Goal: Task Accomplishment & Management: Manage account settings

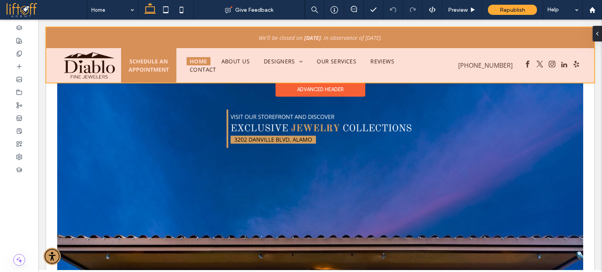
click at [60, 33] on div at bounding box center [320, 54] width 548 height 55
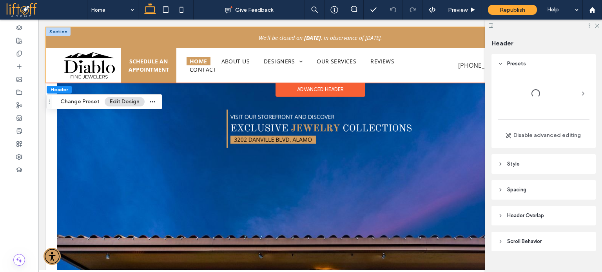
click at [49, 30] on div at bounding box center [58, 31] width 24 height 9
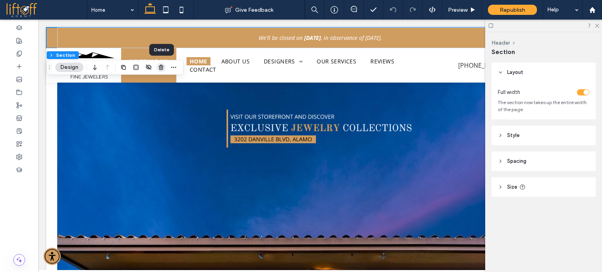
click at [160, 69] on use "button" at bounding box center [161, 67] width 5 height 5
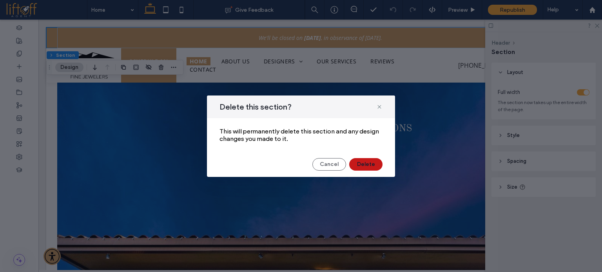
drag, startPoint x: 369, startPoint y: 166, endPoint x: 322, endPoint y: 141, distance: 52.6
click at [369, 166] on button "Delete" at bounding box center [365, 164] width 33 height 13
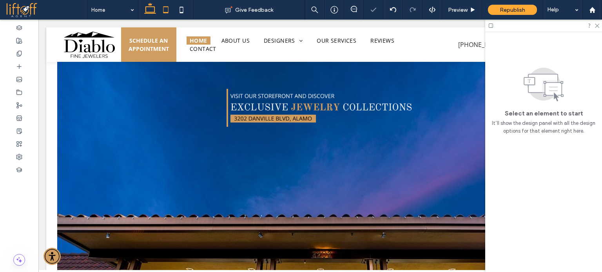
click at [165, 15] on icon at bounding box center [166, 10] width 16 height 16
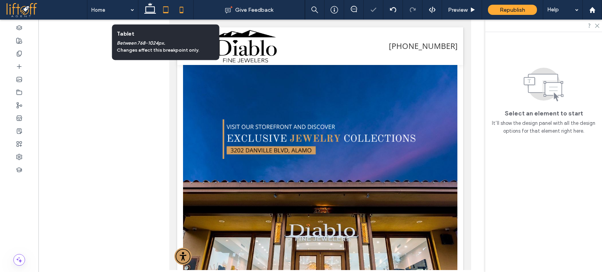
click at [183, 13] on icon at bounding box center [182, 10] width 16 height 16
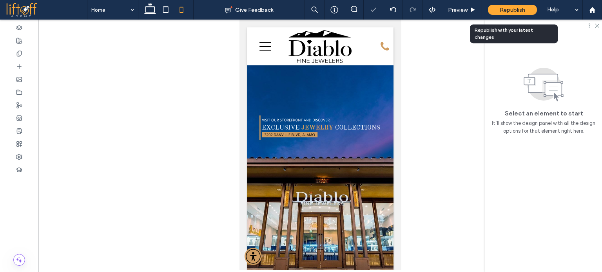
click at [515, 14] on div "Republish" at bounding box center [512, 10] width 49 height 10
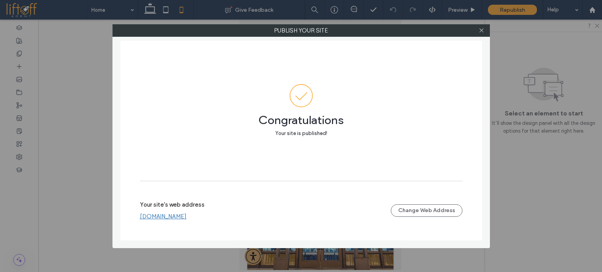
click at [186, 217] on link "[DOMAIN_NAME]" at bounding box center [163, 216] width 47 height 7
